Goal: Understand process/instructions: Learn how to perform a task or action

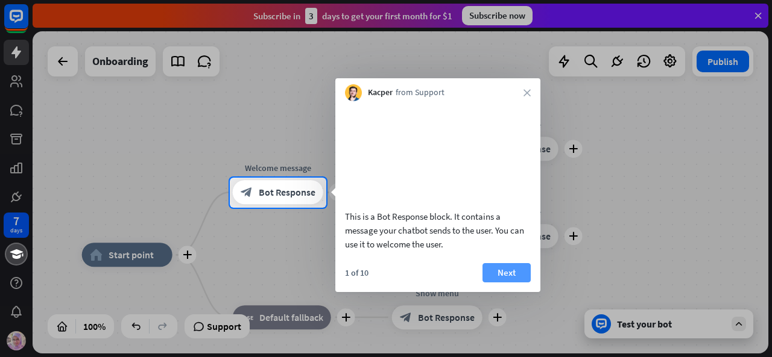
click at [497, 283] on button "Next" at bounding box center [506, 272] width 48 height 19
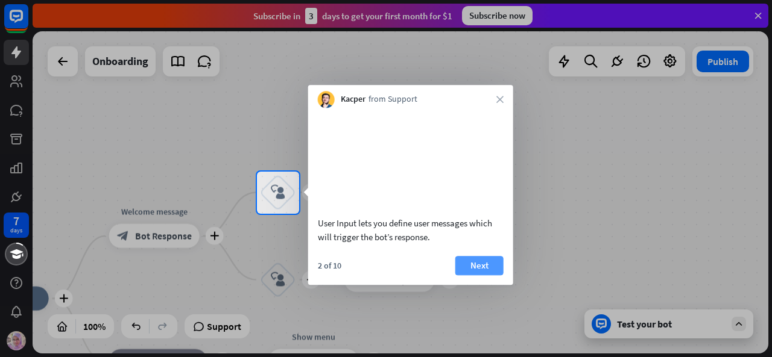
click at [489, 275] on button "Next" at bounding box center [479, 265] width 48 height 19
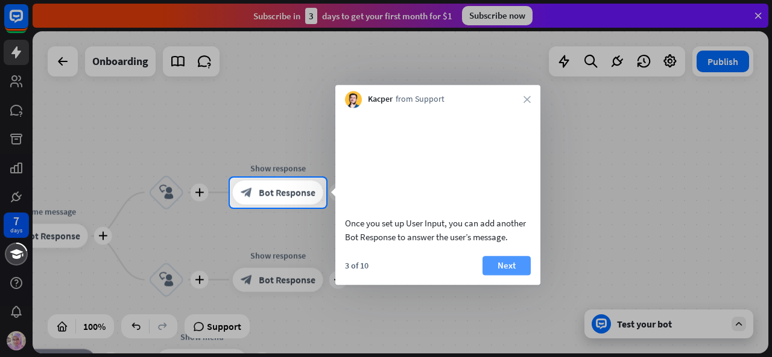
click at [515, 275] on button "Next" at bounding box center [506, 265] width 48 height 19
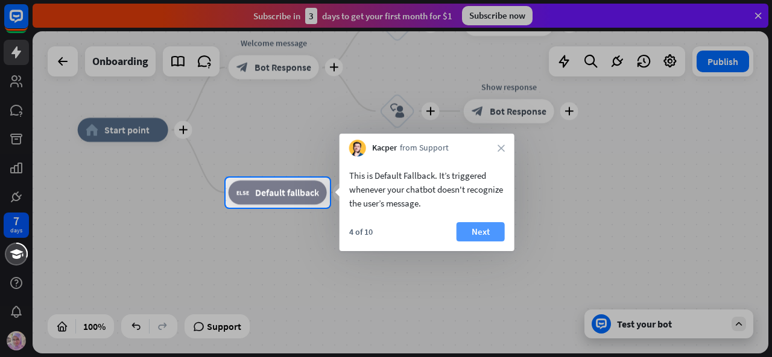
click at [483, 237] on button "Next" at bounding box center [480, 231] width 48 height 19
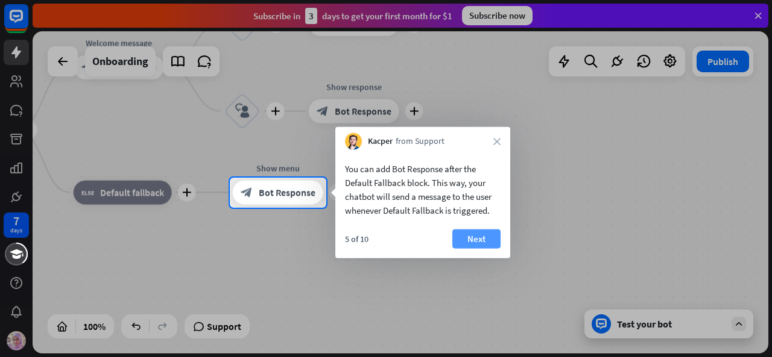
click at [476, 248] on button "Next" at bounding box center [476, 239] width 48 height 19
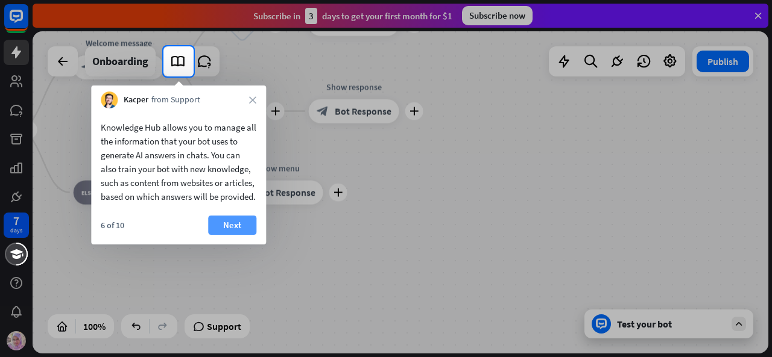
click at [236, 233] on button "Next" at bounding box center [232, 225] width 48 height 19
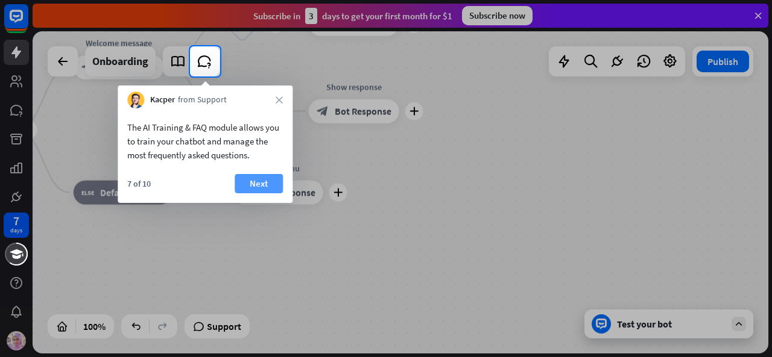
click at [250, 184] on button "Next" at bounding box center [258, 183] width 48 height 19
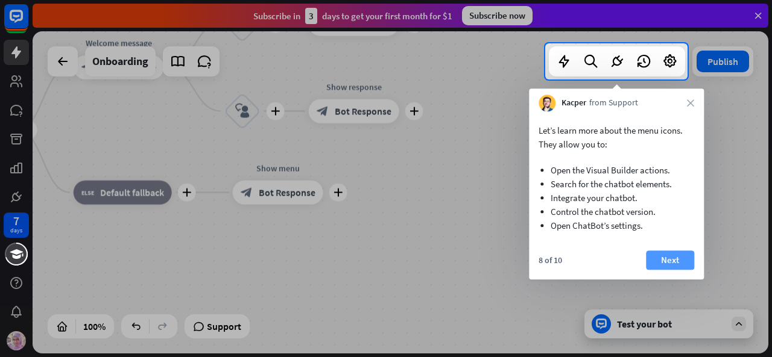
click at [666, 260] on button "Next" at bounding box center [670, 260] width 48 height 19
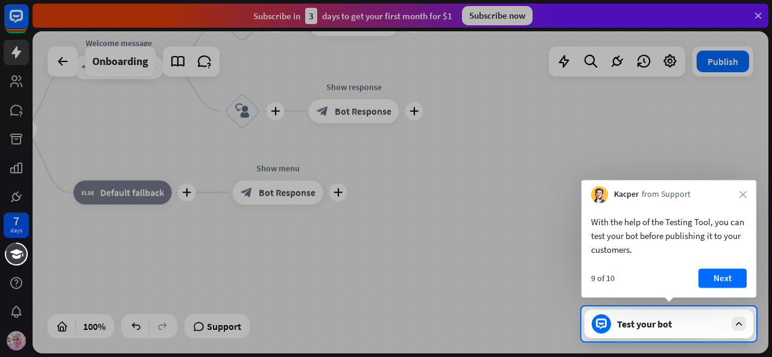
click at [717, 274] on button "Next" at bounding box center [722, 278] width 48 height 19
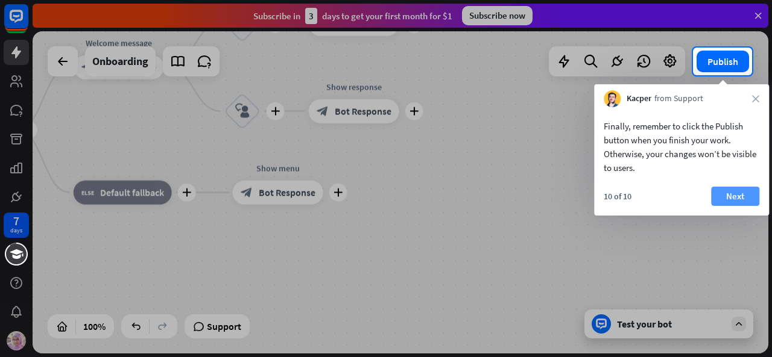
click at [751, 192] on button "Next" at bounding box center [735, 196] width 48 height 19
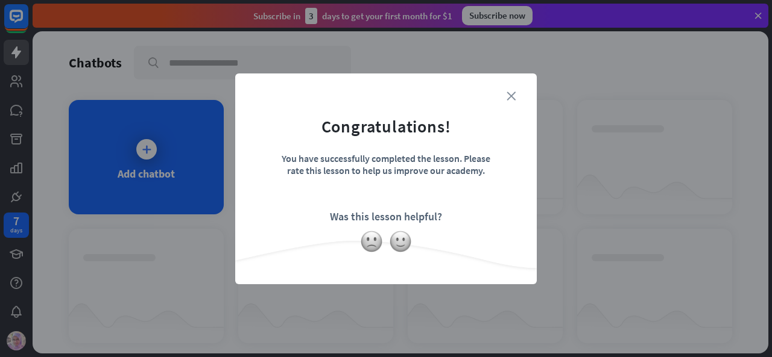
click at [511, 92] on icon "close" at bounding box center [510, 96] width 9 height 9
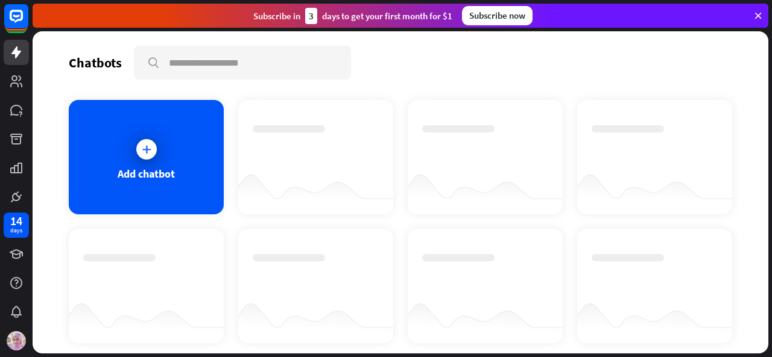
click at [520, 16] on div "Subscribe now" at bounding box center [497, 15] width 71 height 19
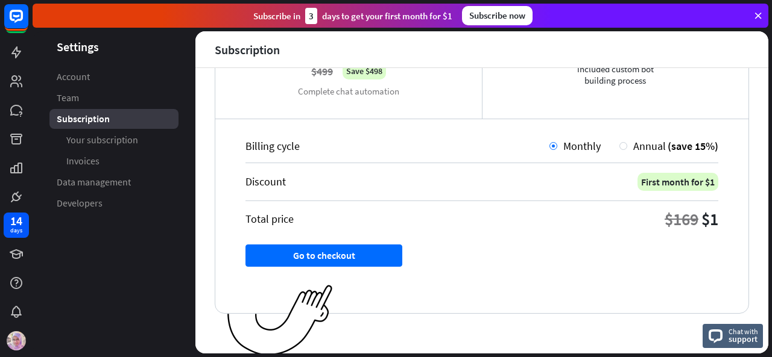
scroll to position [271, 0]
